Goal: Navigation & Orientation: Find specific page/section

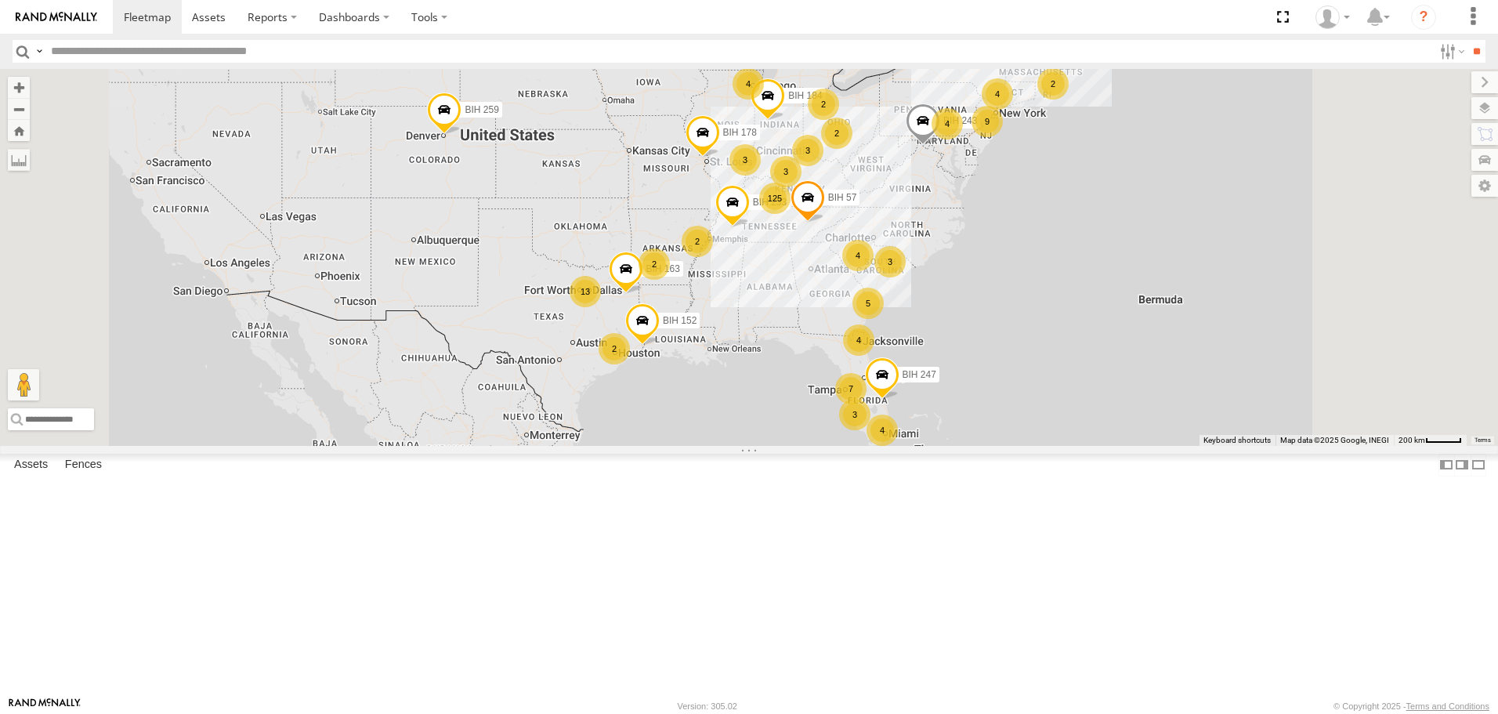
click at [0, 0] on span "Asset" at bounding box center [0, 0] width 0 height 0
click at [0, 0] on span at bounding box center [0, 0] width 0 height 0
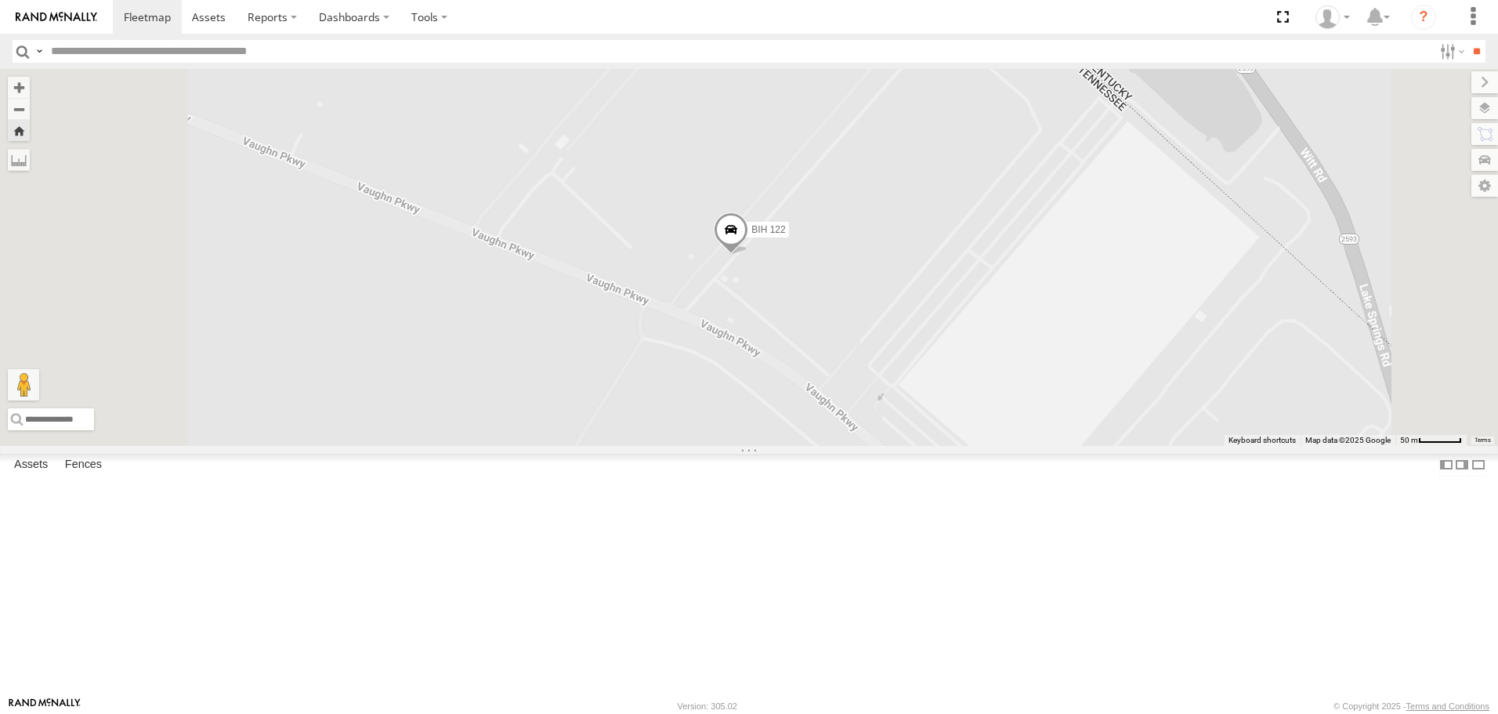
scroll to position [4699, 0]
click at [0, 0] on span at bounding box center [0, 0] width 0 height 0
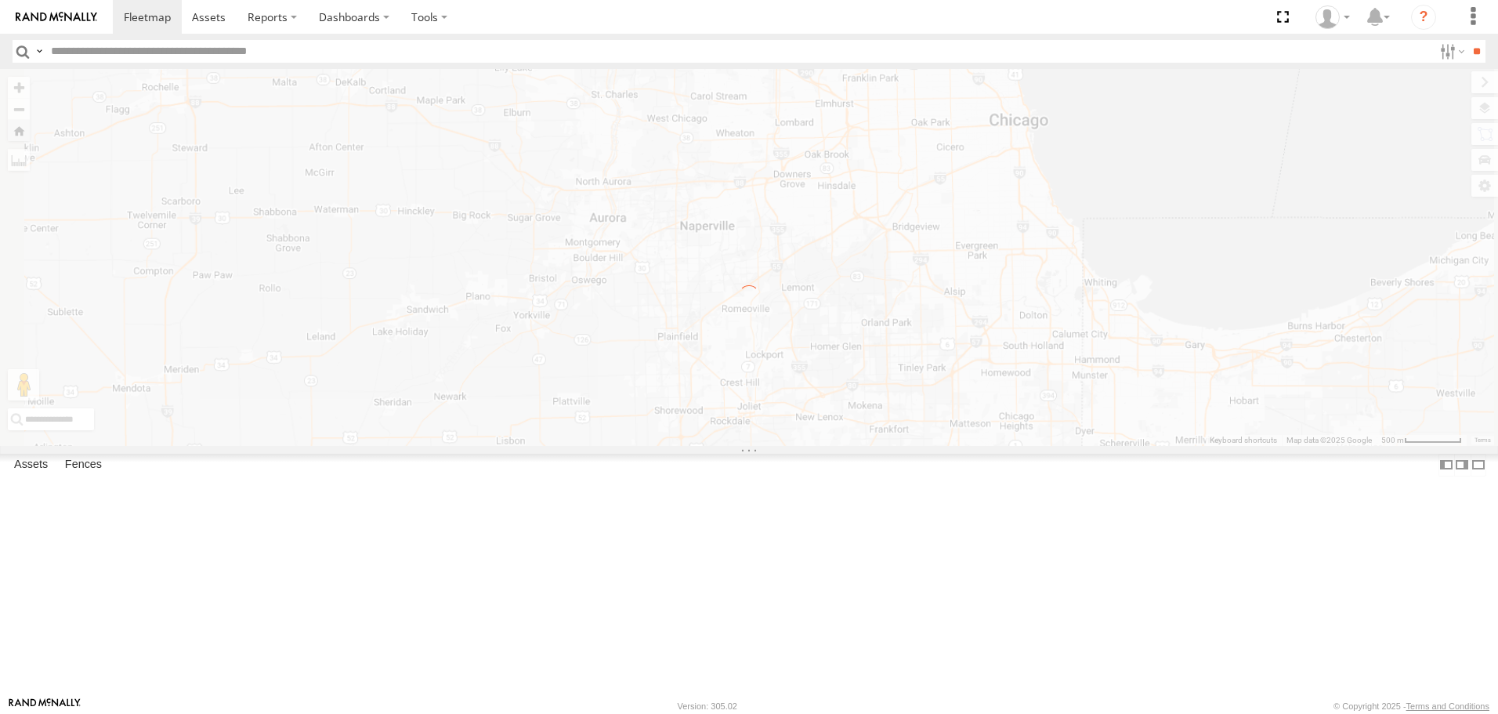
scroll to position [0, 0]
